Goal: Find specific page/section: Find specific page/section

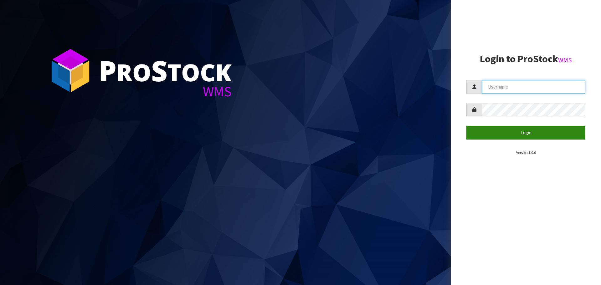
type input "[EMAIL_ADDRESS][DOMAIN_NAME]"
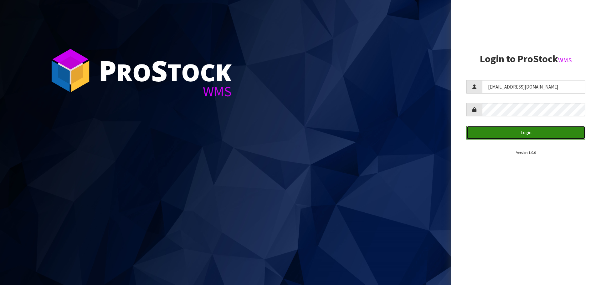
click at [524, 134] on button "Login" at bounding box center [525, 132] width 119 height 13
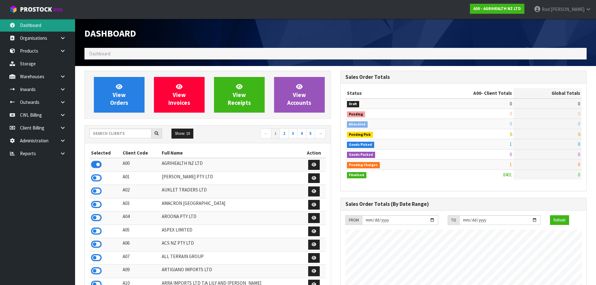
scroll to position [474, 256]
click at [66, 153] on link at bounding box center [65, 153] width 20 height 13
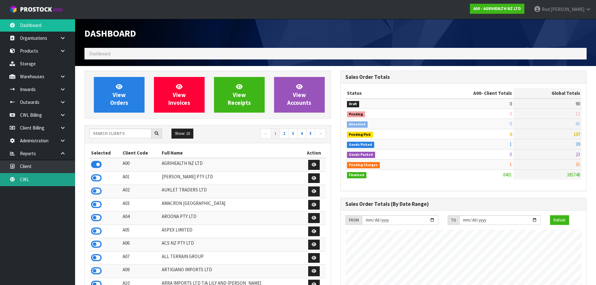
click at [23, 180] on link "CWL" at bounding box center [37, 179] width 75 height 13
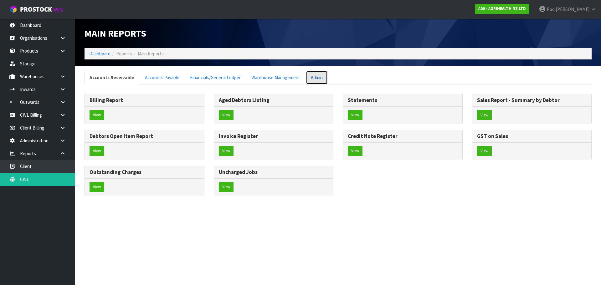
click at [312, 77] on link "Admin" at bounding box center [317, 77] width 22 height 13
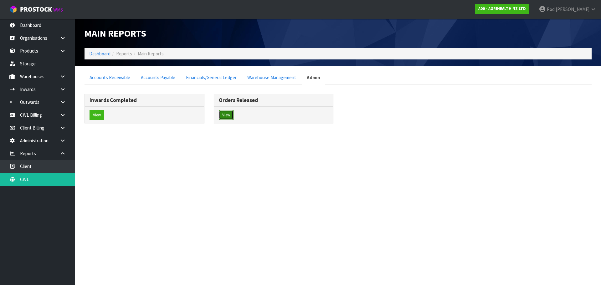
click at [227, 114] on button "View" at bounding box center [226, 115] width 15 height 10
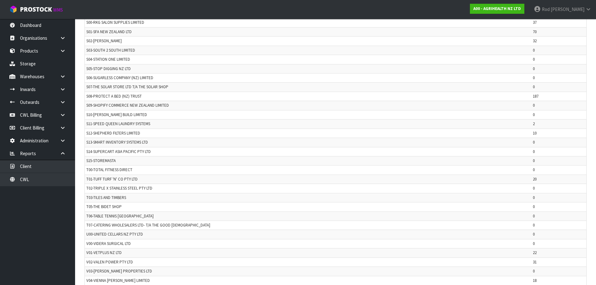
scroll to position [1191, 0]
